Goal: Task Accomplishment & Management: Use online tool/utility

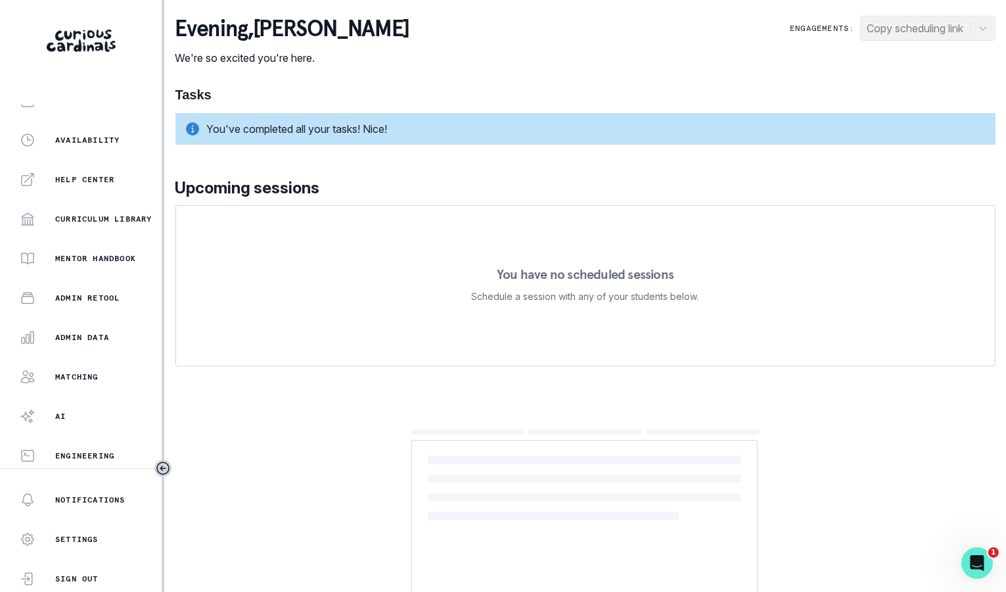
click at [101, 361] on div "Home Students Finance Browse Mentors Guardian Guide Calendar Availability Help …" at bounding box center [81, 286] width 162 height 363
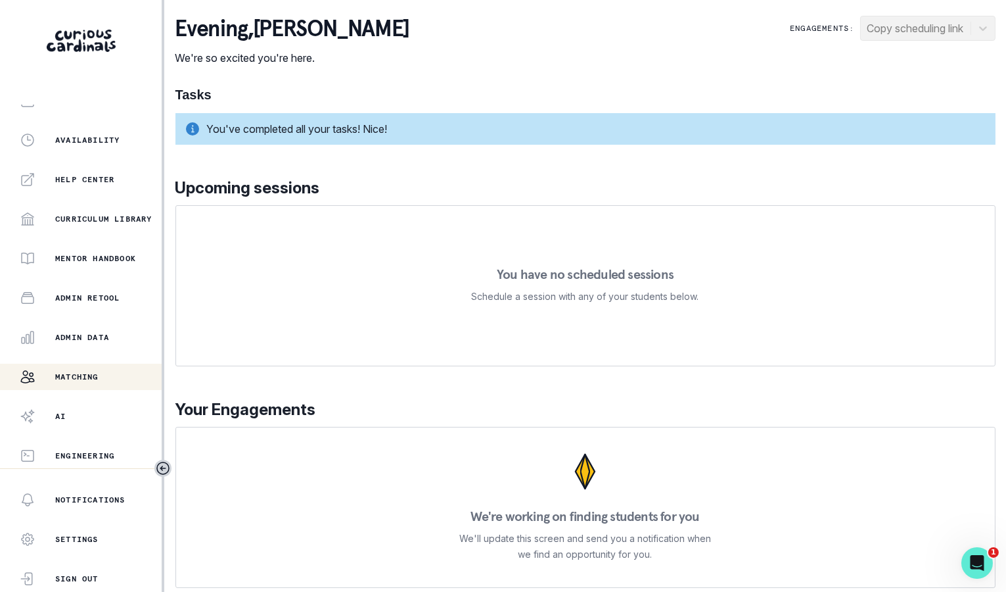
click at [102, 371] on div "Matching" at bounding box center [91, 377] width 142 height 16
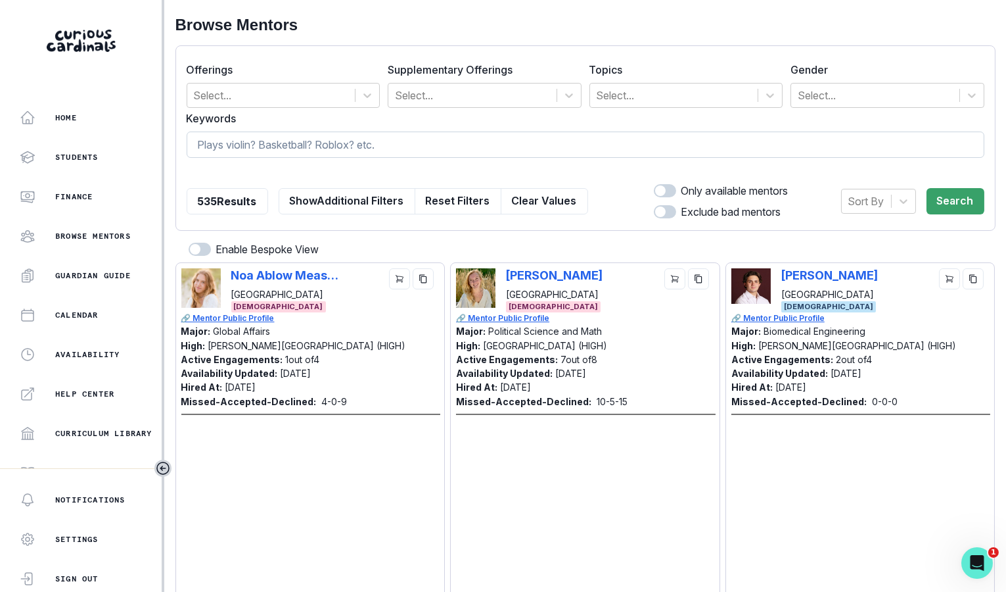
click at [423, 145] on input at bounding box center [586, 144] width 798 height 26
paste input "Sunrit Panda"
type input "Sunrit Panda"
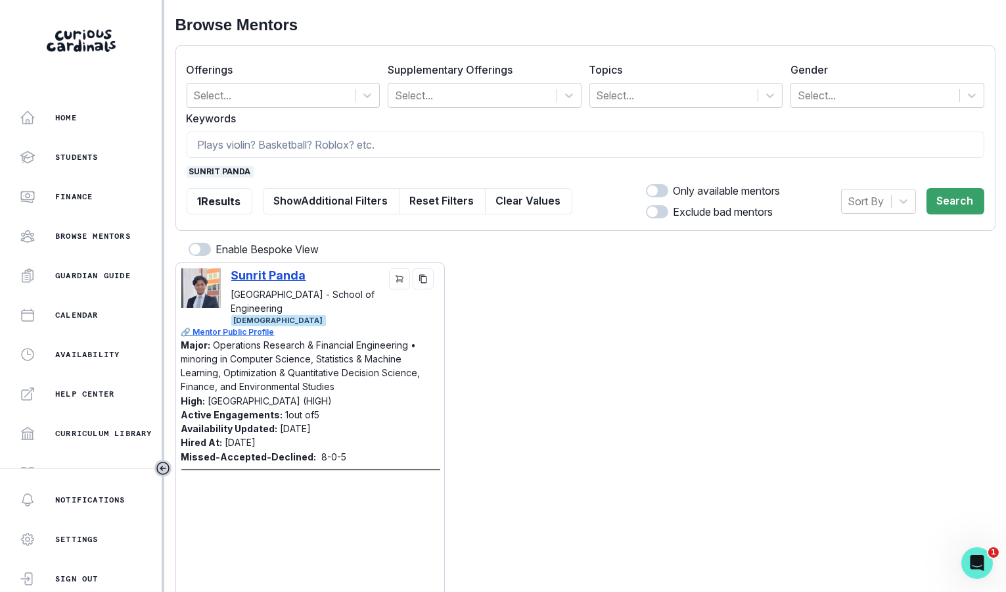
click at [271, 279] on p "Sunrit Panda" at bounding box center [285, 275] width 108 height 14
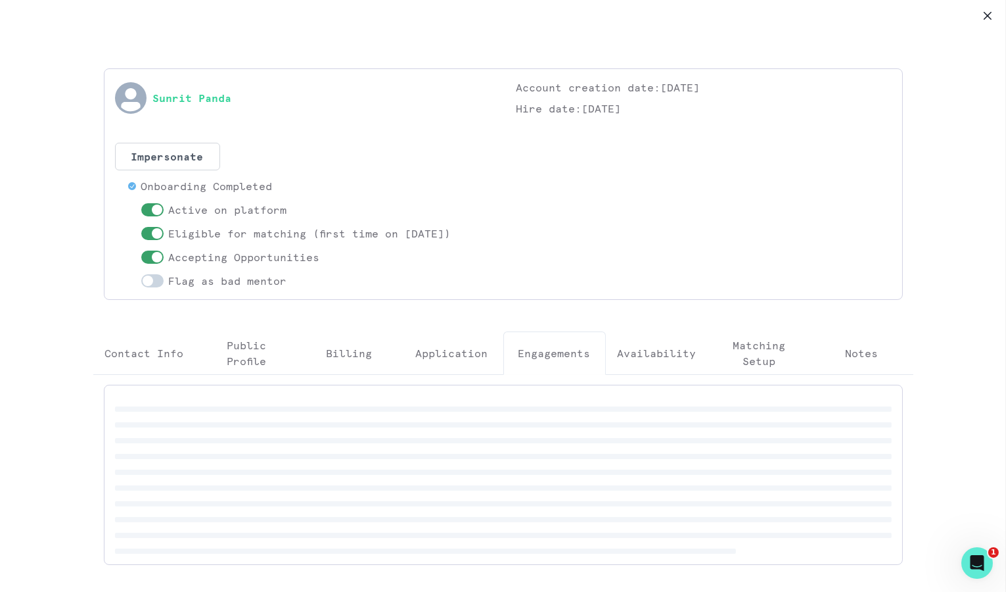
click at [565, 342] on button "Engagements" at bounding box center [554, 352] width 103 height 43
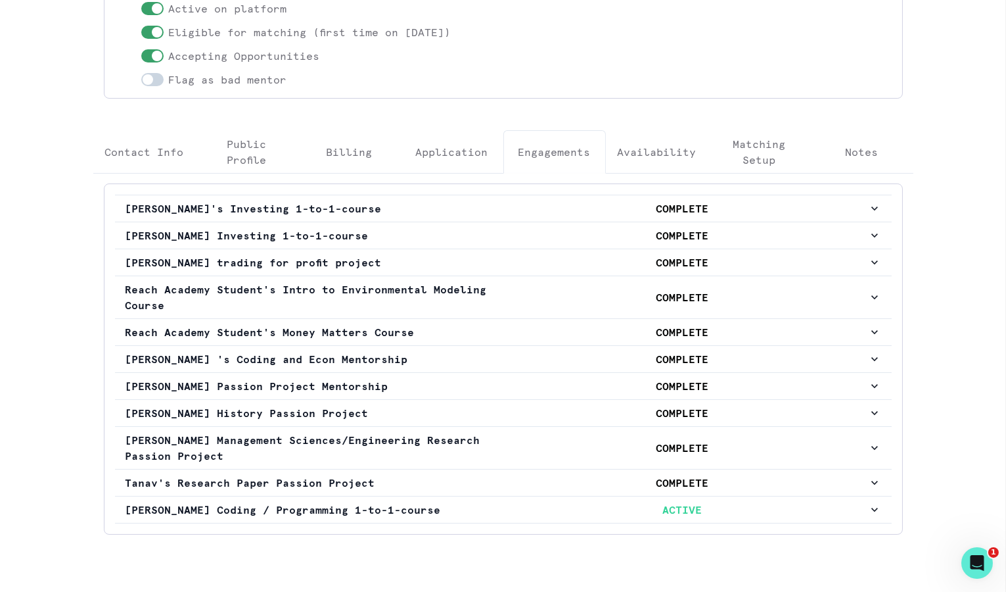
scroll to position [204, 0]
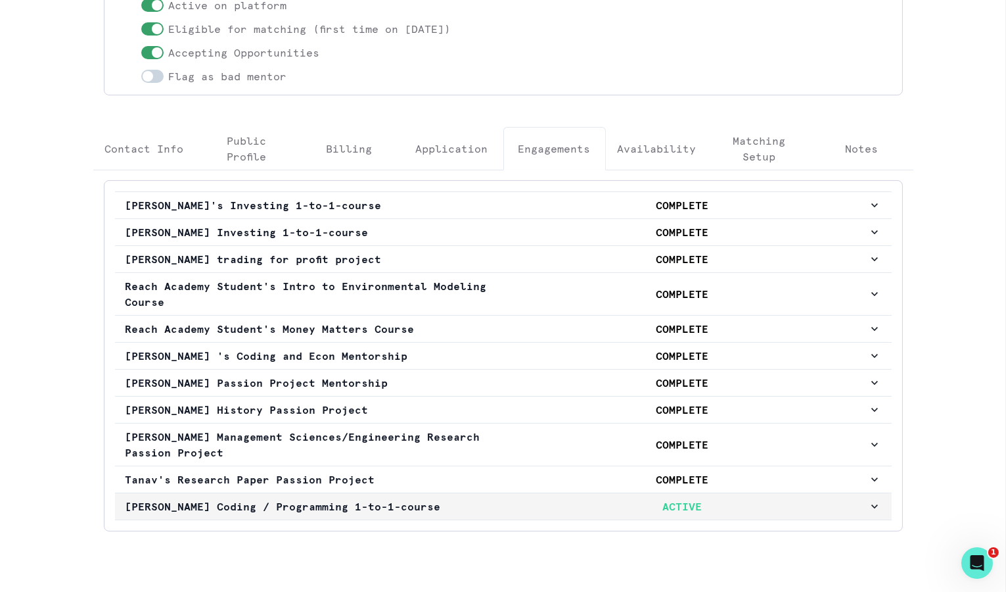
click at [520, 507] on p "ACTIVE" at bounding box center [682, 506] width 371 height 16
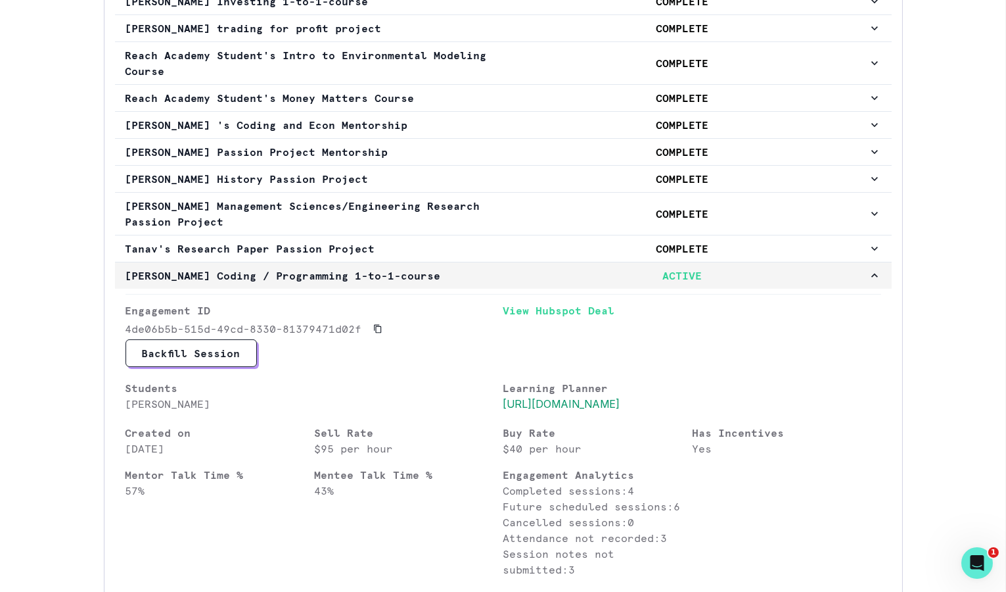
scroll to position [323, 0]
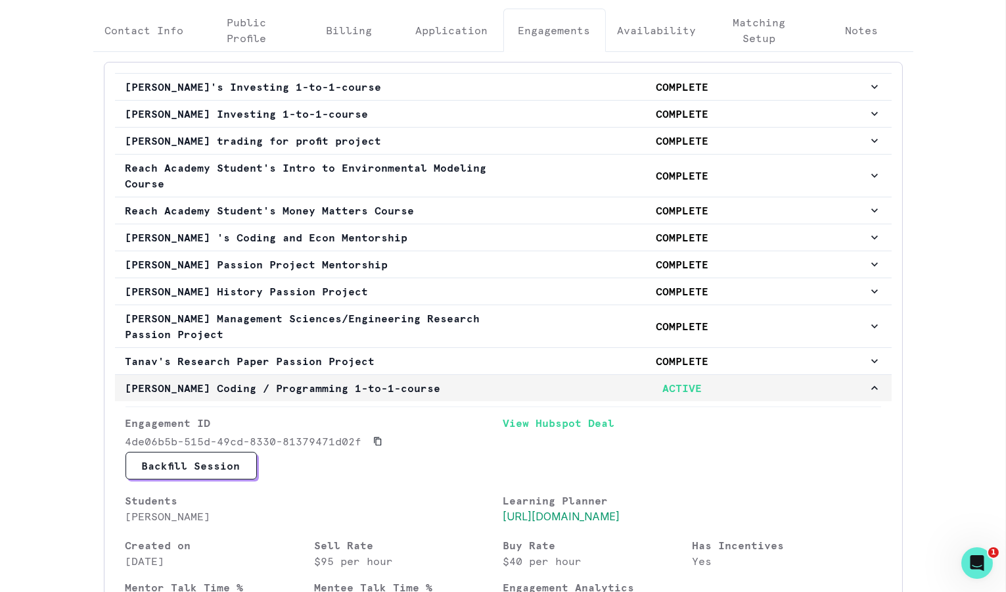
click at [513, 391] on button "[PERSON_NAME] Coding / Programming 1-to-1-course ACTIVE" at bounding box center [503, 388] width 777 height 26
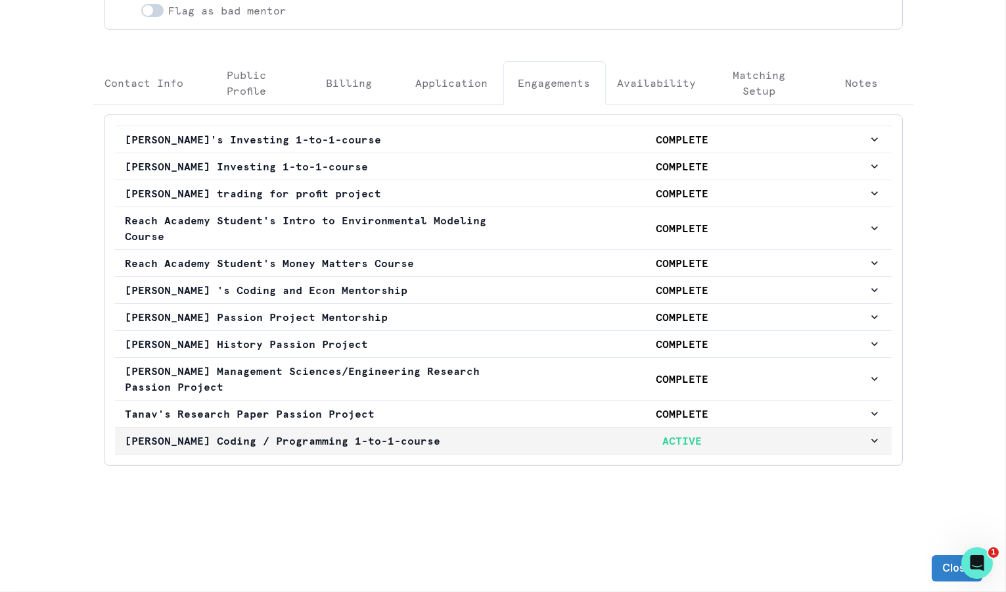
scroll to position [264, 0]
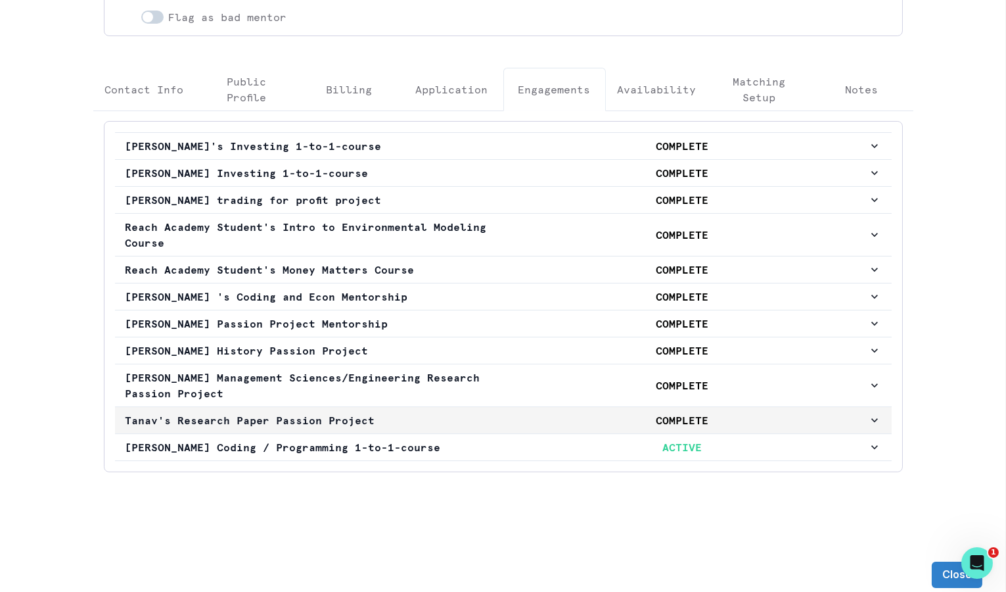
click at [515, 412] on p "COMPLETE" at bounding box center [682, 420] width 371 height 16
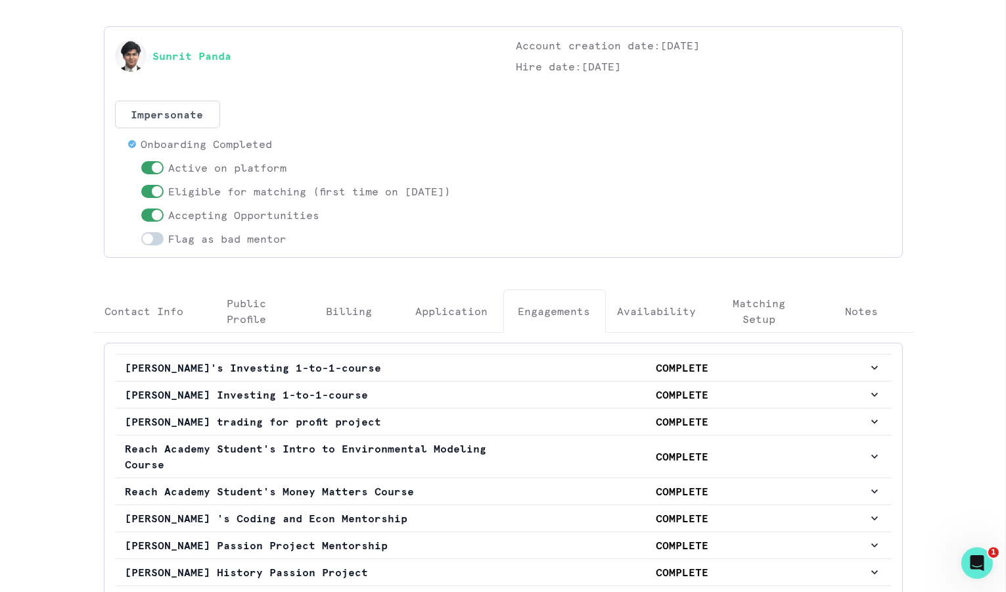
scroll to position [0, 0]
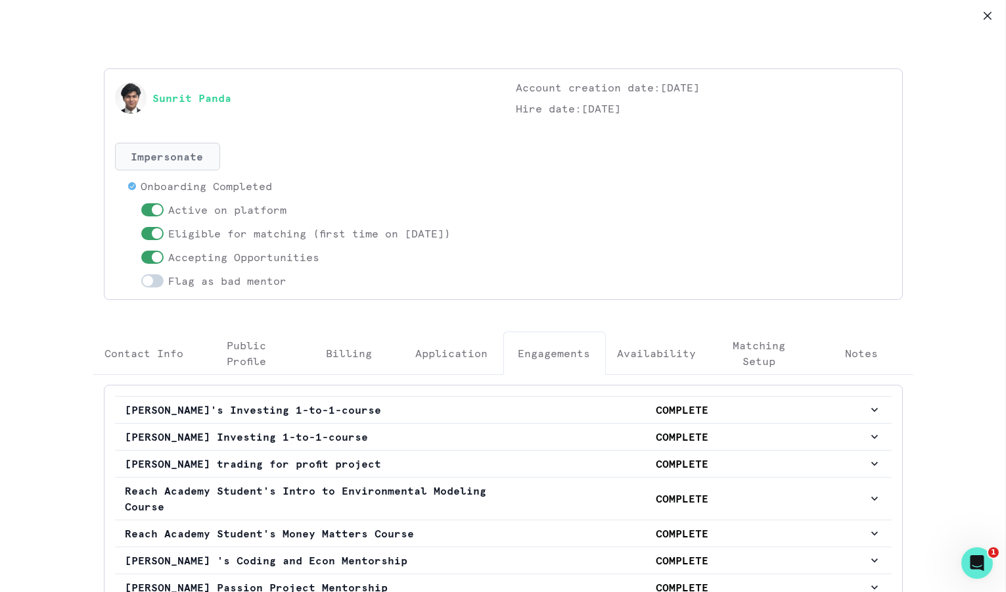
click at [180, 148] on button "Impersonate" at bounding box center [167, 157] width 105 height 28
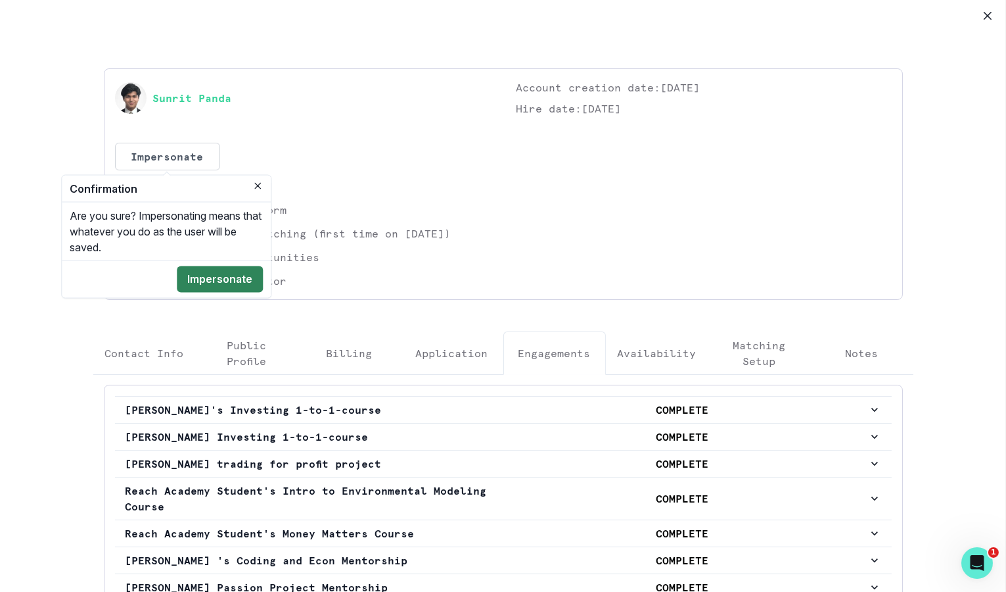
click at [237, 275] on button "Impersonate" at bounding box center [220, 279] width 86 height 26
